Goal: Task Accomplishment & Management: Use online tool/utility

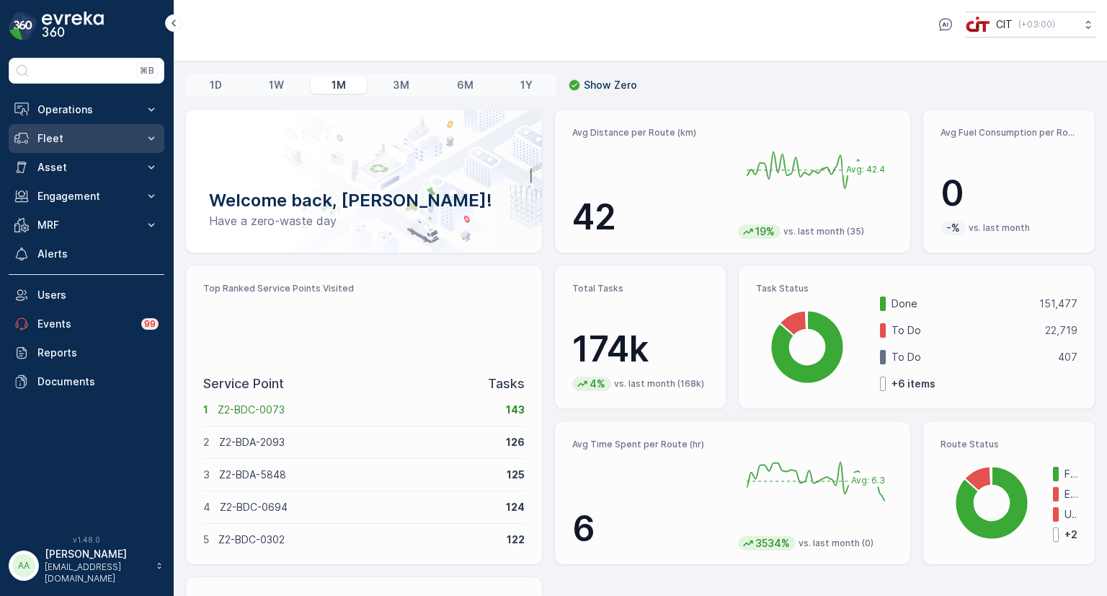
click at [86, 138] on p "Fleet" at bounding box center [86, 138] width 98 height 14
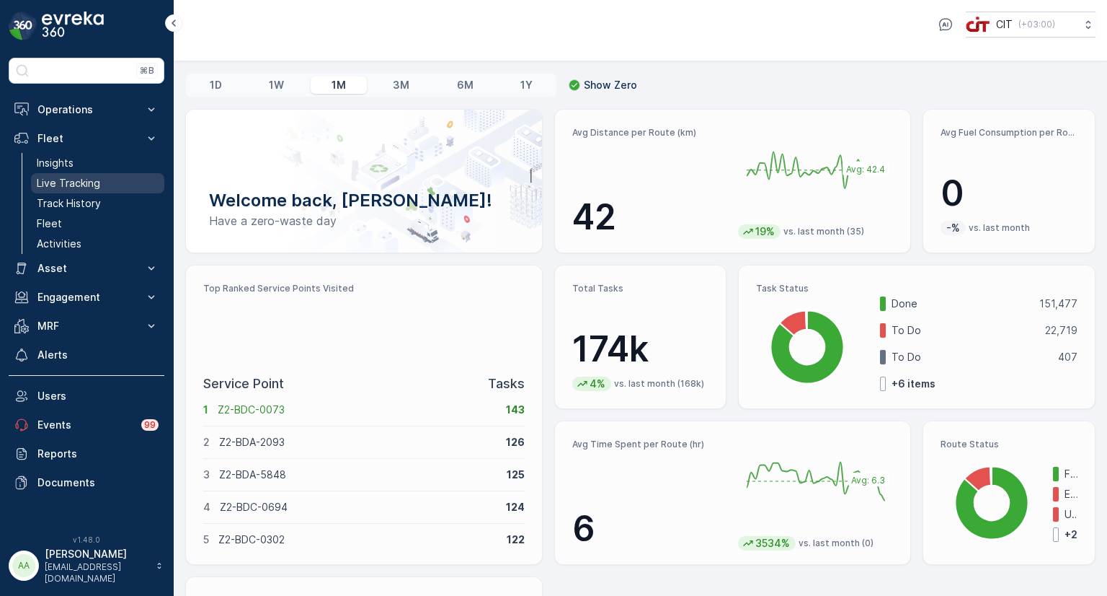
click at [78, 185] on p "Live Tracking" at bounding box center [68, 183] width 63 height 14
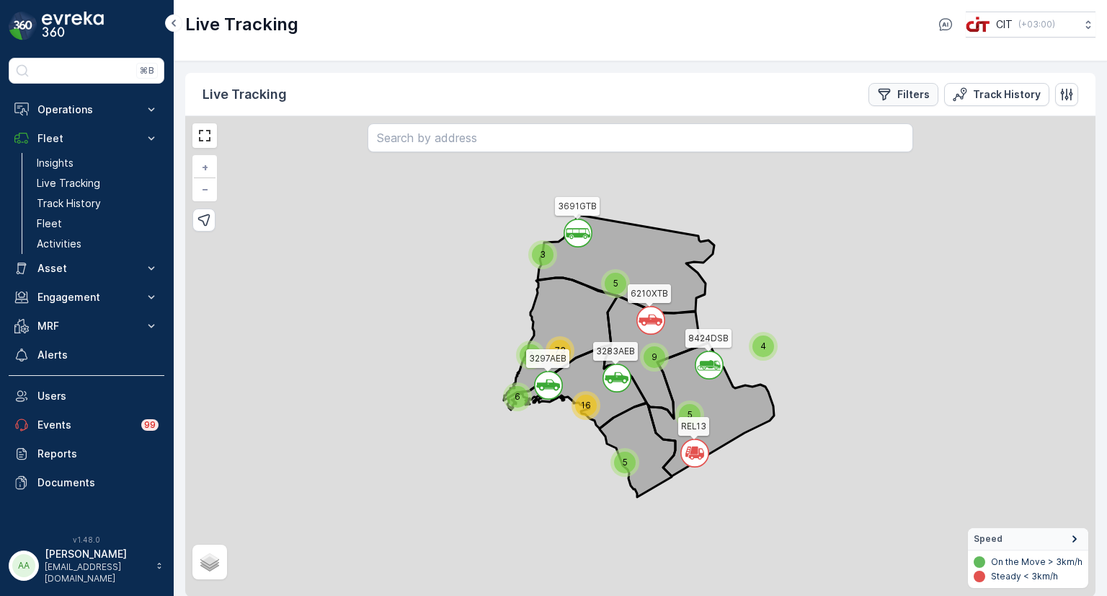
click at [915, 99] on p "Filters" at bounding box center [914, 94] width 32 height 14
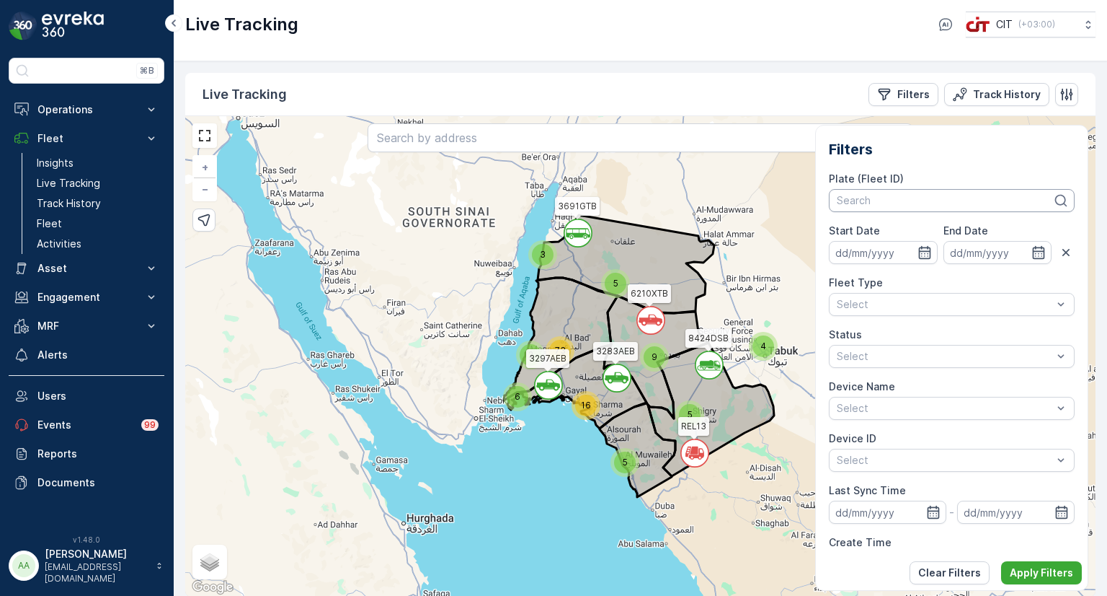
click at [893, 197] on div at bounding box center [945, 201] width 218 height 12
type input "rel 1"
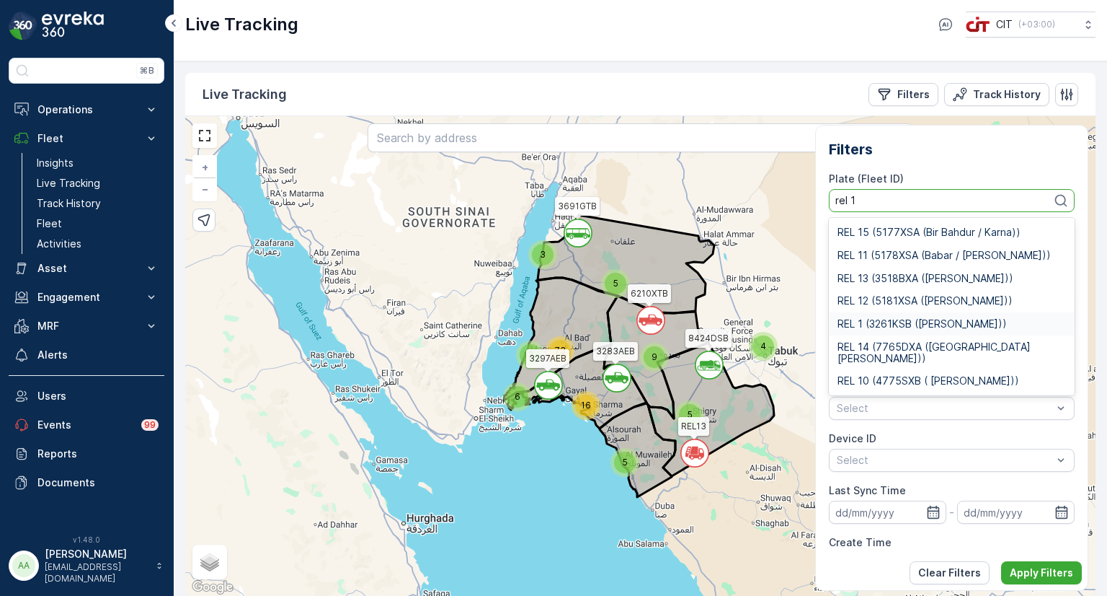
click at [889, 316] on div "REL 1 (3261KSB (Arif Khan))" at bounding box center [952, 323] width 246 height 23
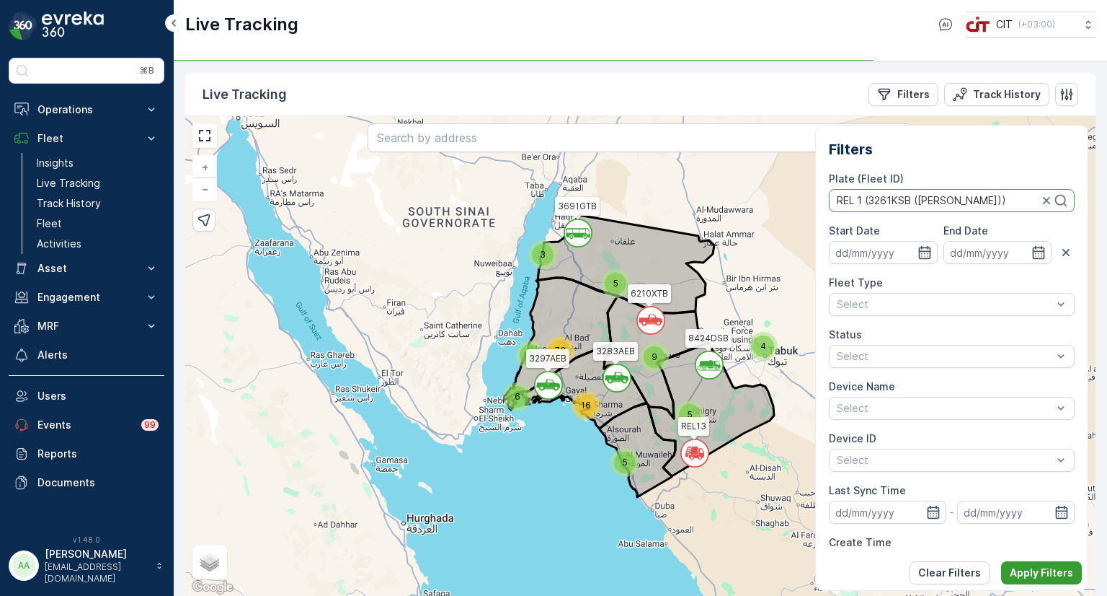
click at [1040, 567] on p "Apply Filters" at bounding box center [1041, 572] width 63 height 14
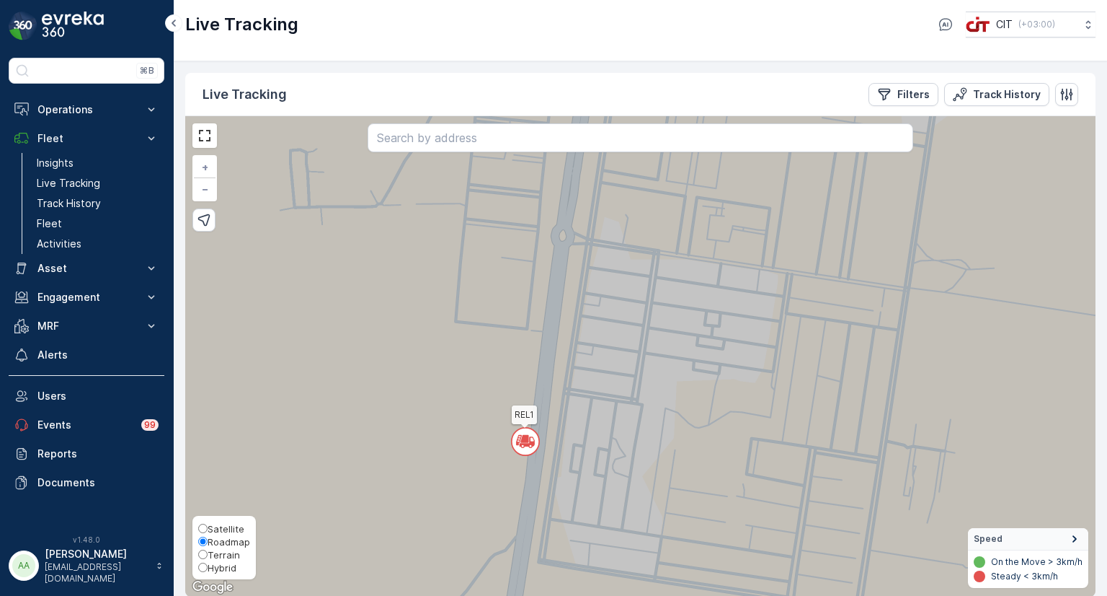
click at [213, 567] on span "Hybrid" at bounding box center [222, 568] width 29 height 12
click at [208, 567] on input "Hybrid" at bounding box center [202, 566] width 9 height 9
radio input "true"
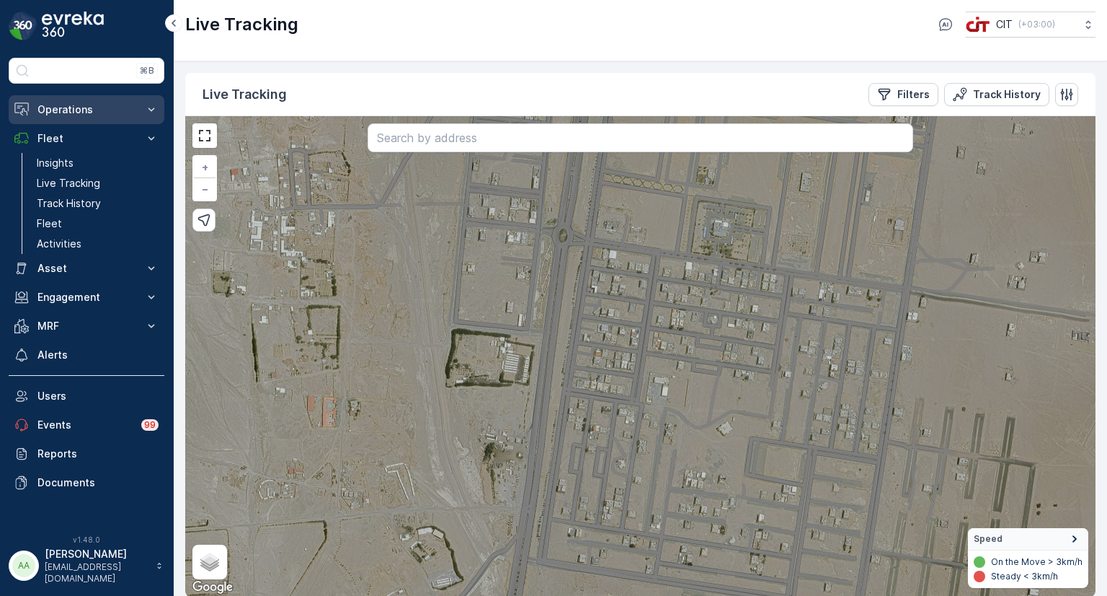
click at [74, 115] on p "Operations" at bounding box center [86, 109] width 98 height 14
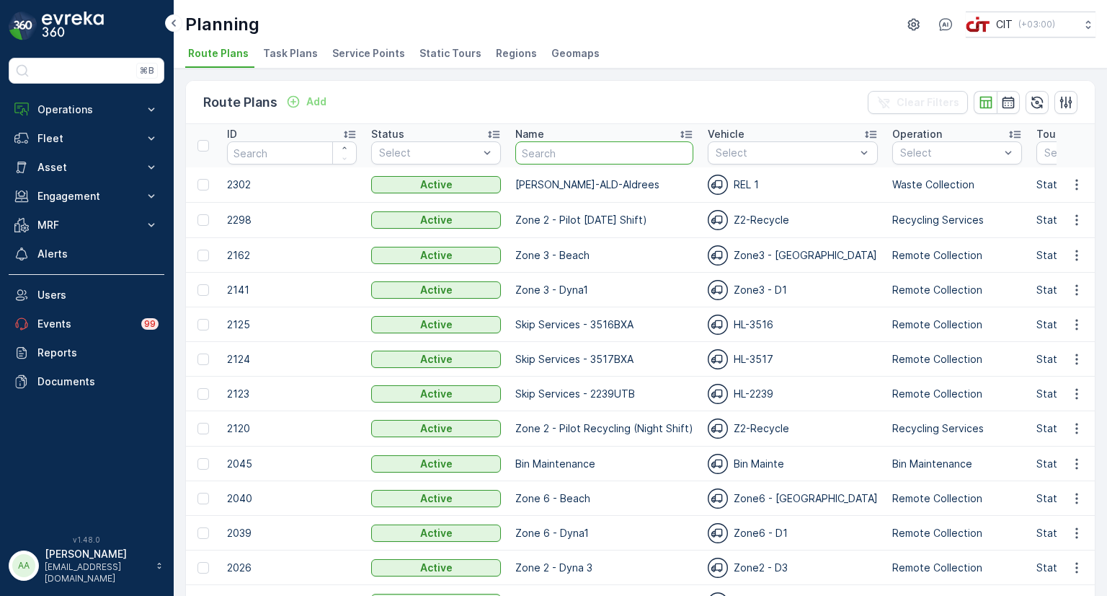
click at [532, 144] on input "text" at bounding box center [605, 152] width 178 height 23
type input "zone 3"
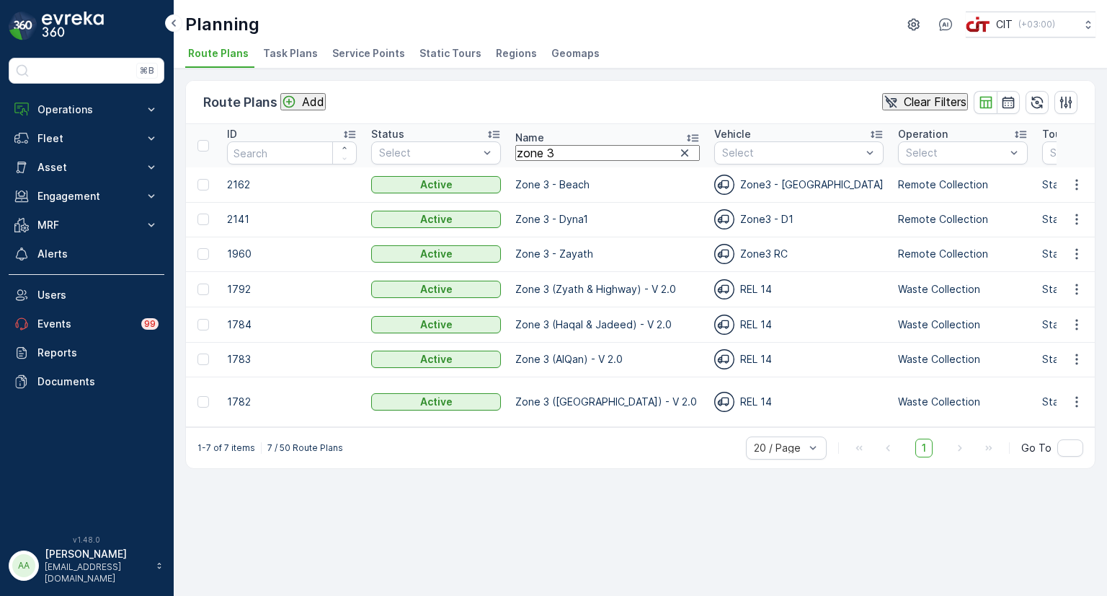
click at [731, 349] on div "REL 14" at bounding box center [799, 359] width 169 height 20
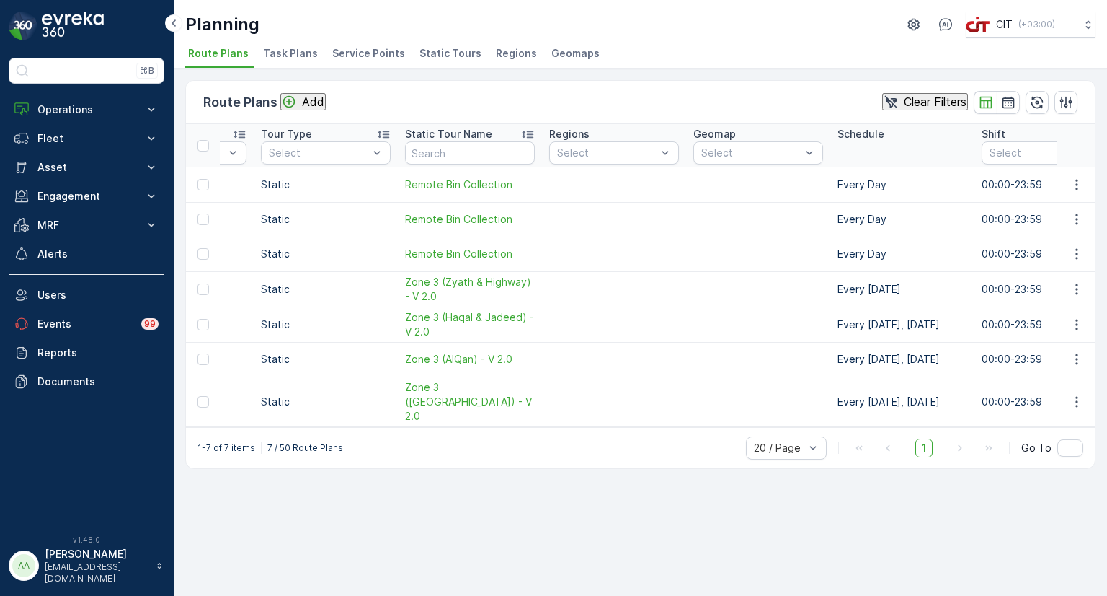
scroll to position [0, 783]
click at [60, 118] on button "Operations" at bounding box center [87, 109] width 156 height 29
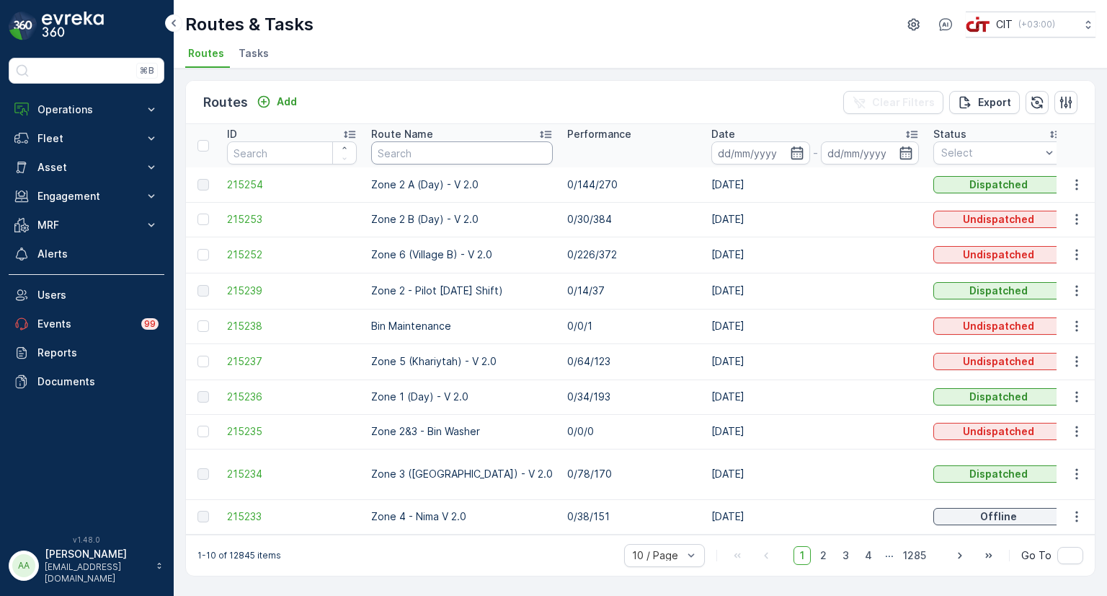
click at [412, 156] on input "text" at bounding box center [462, 152] width 182 height 23
type input "zone 3"
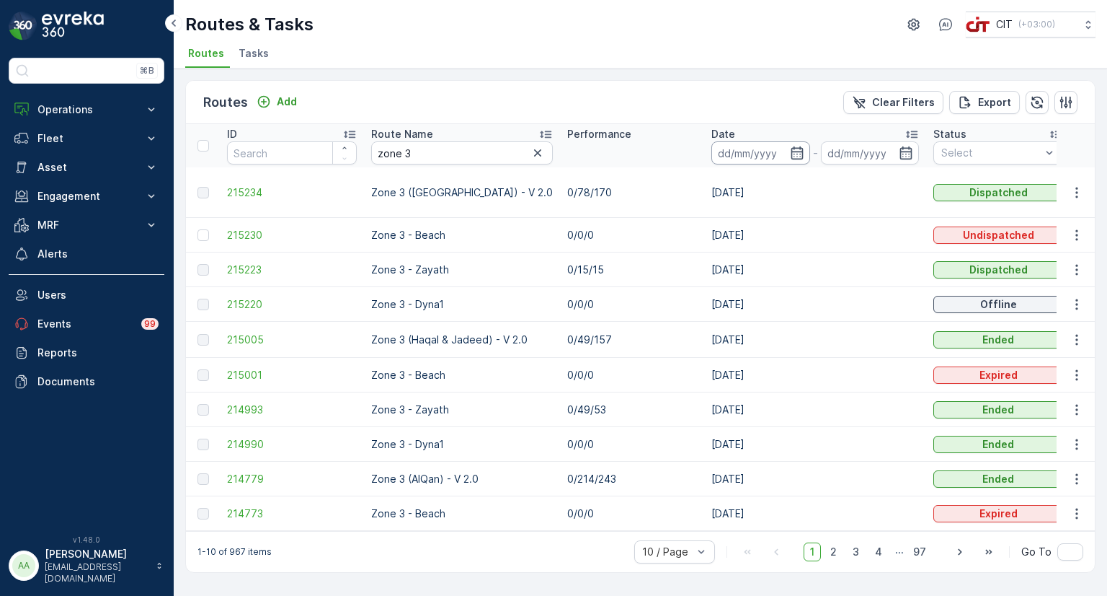
click at [736, 149] on input at bounding box center [761, 152] width 99 height 23
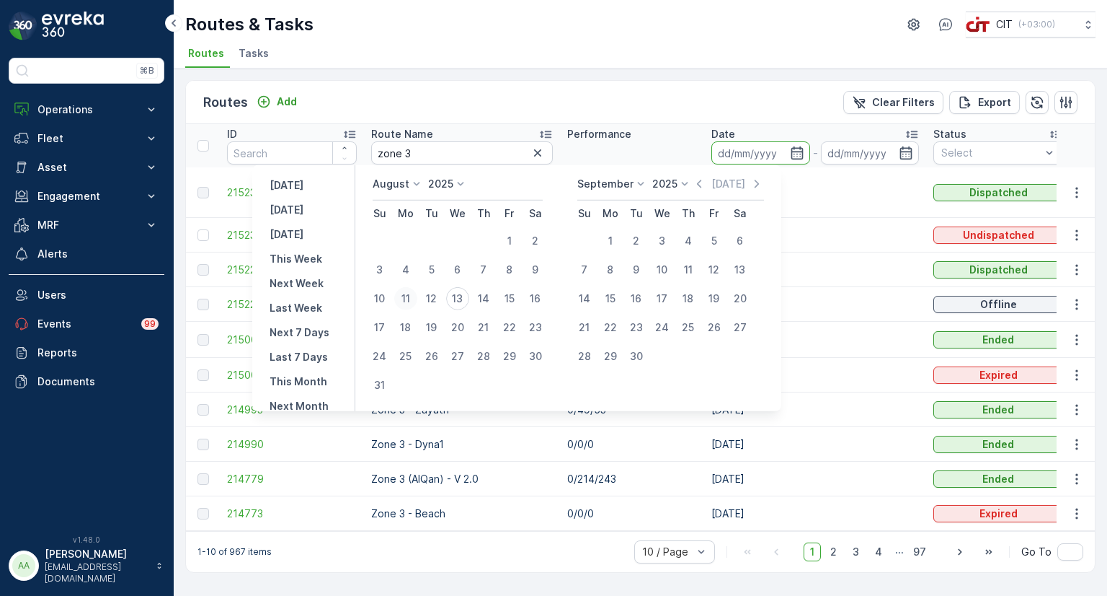
click at [412, 298] on div "11" at bounding box center [405, 298] width 23 height 23
type input "11.08.2025"
click at [412, 298] on div "11" at bounding box center [405, 298] width 23 height 23
type input "11.08.2025"
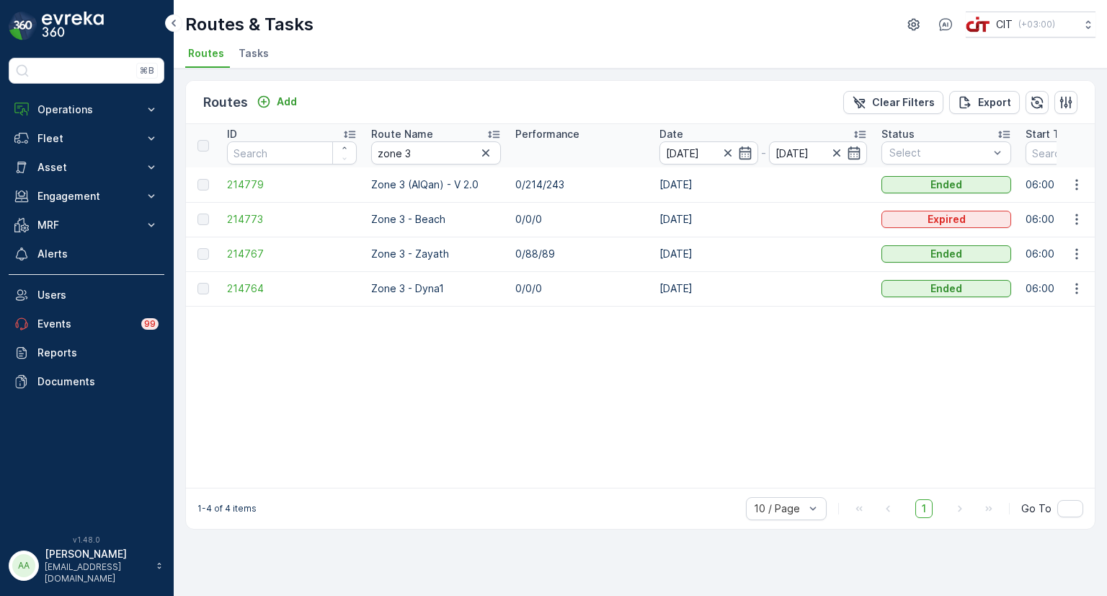
click at [533, 253] on td "0/88/89" at bounding box center [580, 253] width 144 height 35
click at [697, 156] on input "11.08.2025" at bounding box center [709, 152] width 99 height 23
